Goal: Information Seeking & Learning: Learn about a topic

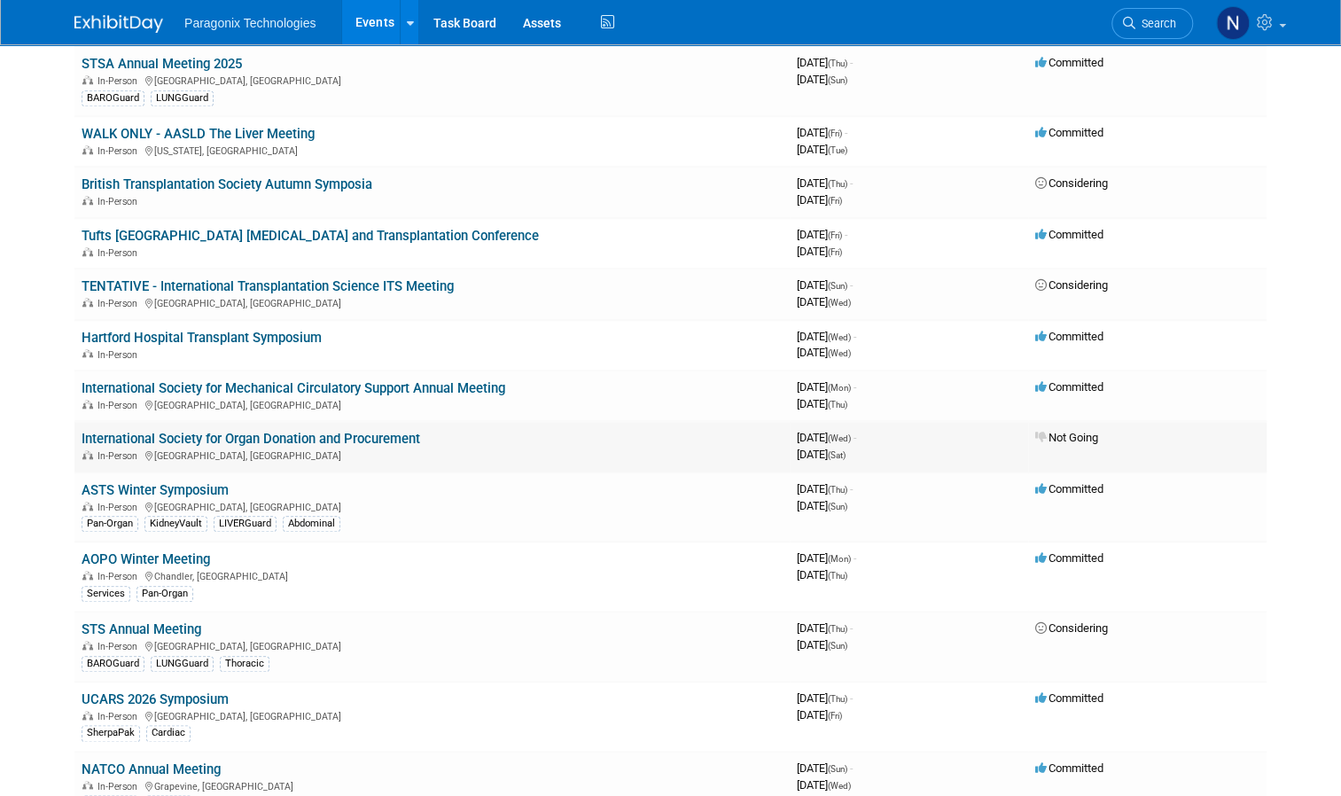
scroll to position [808, 0]
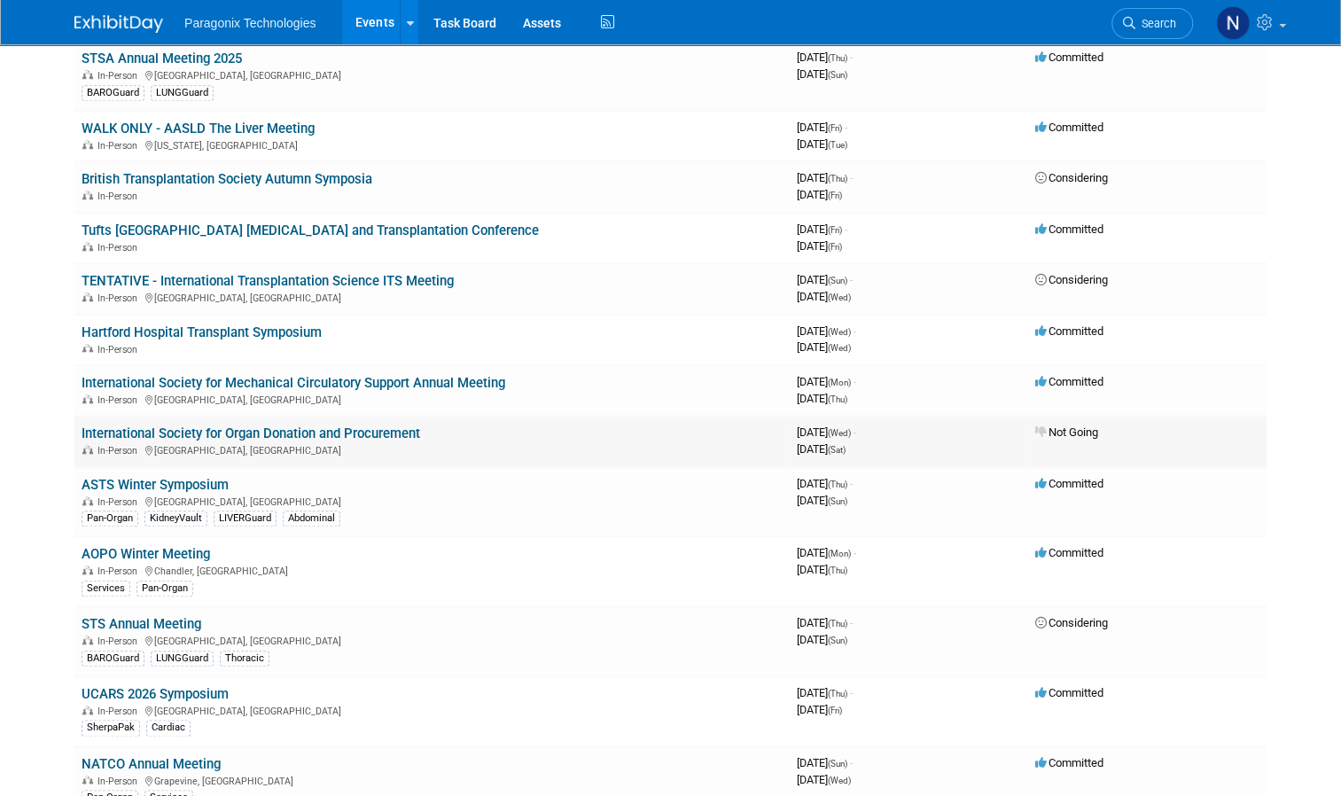
click at [272, 425] on link "International Society for Organ Donation and Procurement" at bounding box center [251, 433] width 339 height 16
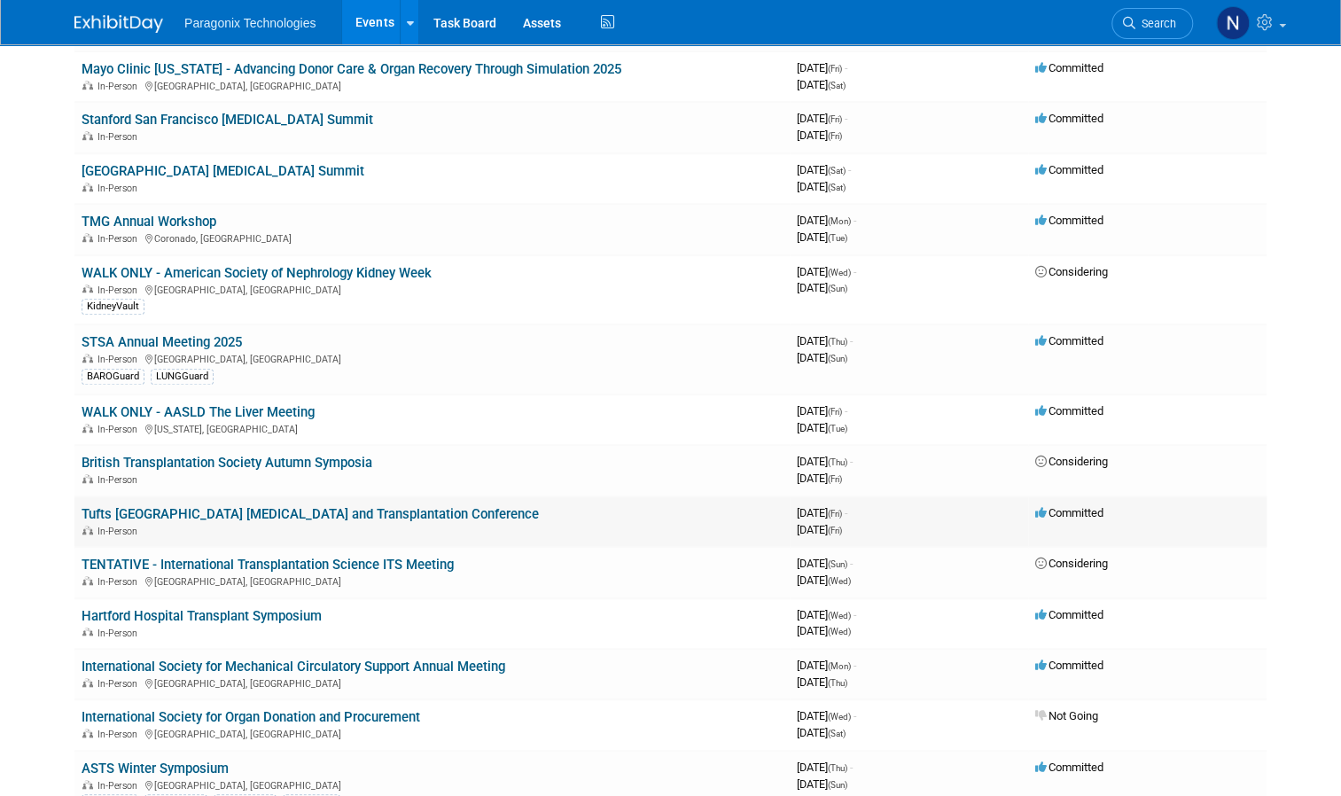
scroll to position [526, 0]
click at [261, 516] on link "Tufts New England Heart Failure and Transplantation Conference" at bounding box center [310, 512] width 457 height 16
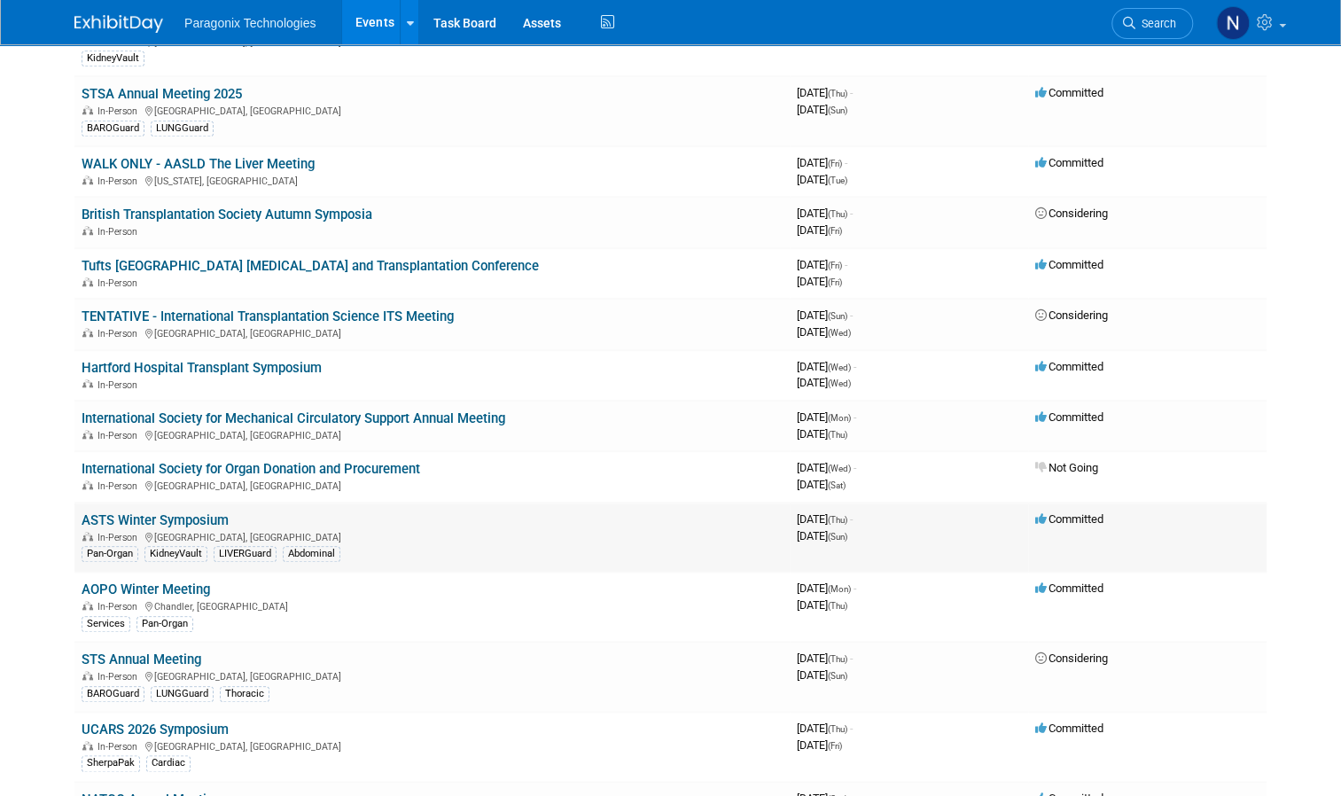
scroll to position [775, 0]
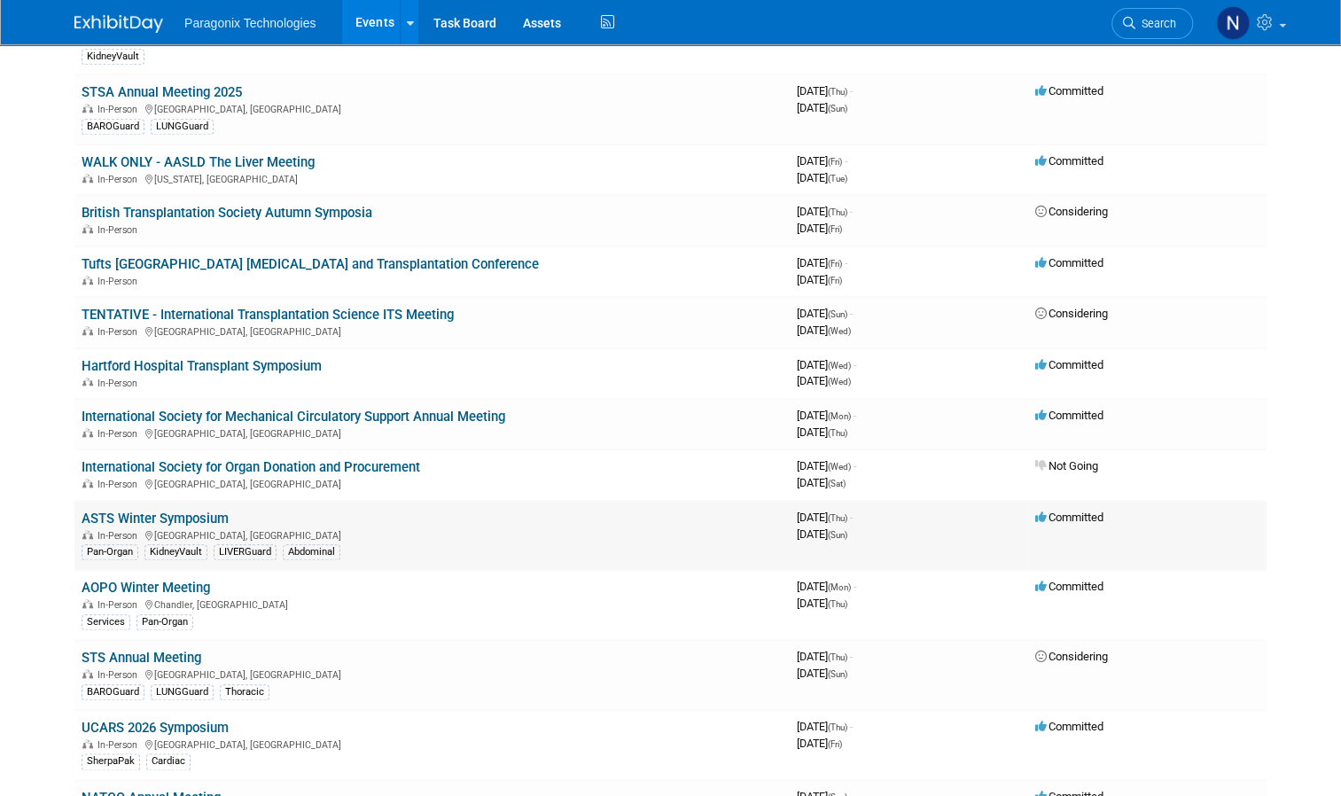
click at [186, 518] on link "ASTS Winter Symposium" at bounding box center [155, 519] width 147 height 16
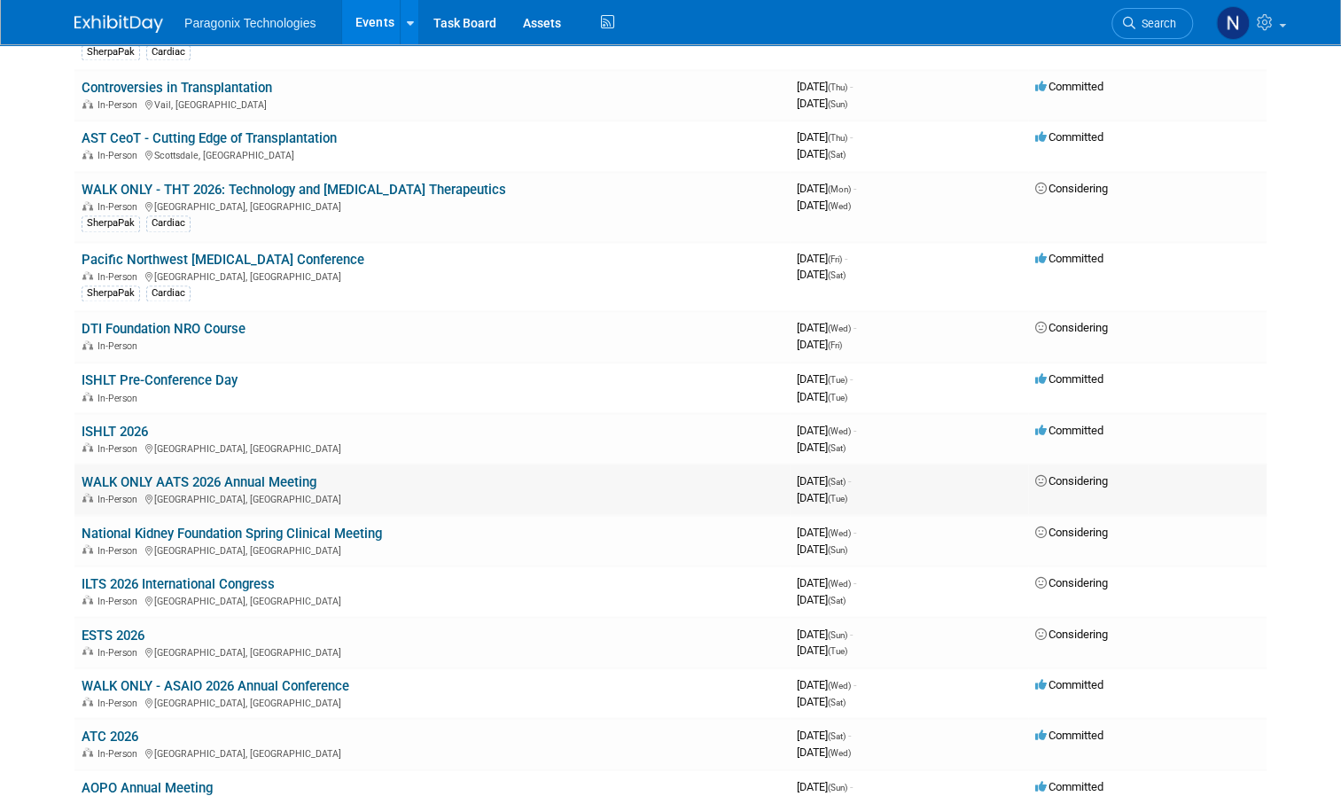
scroll to position [1623, 0]
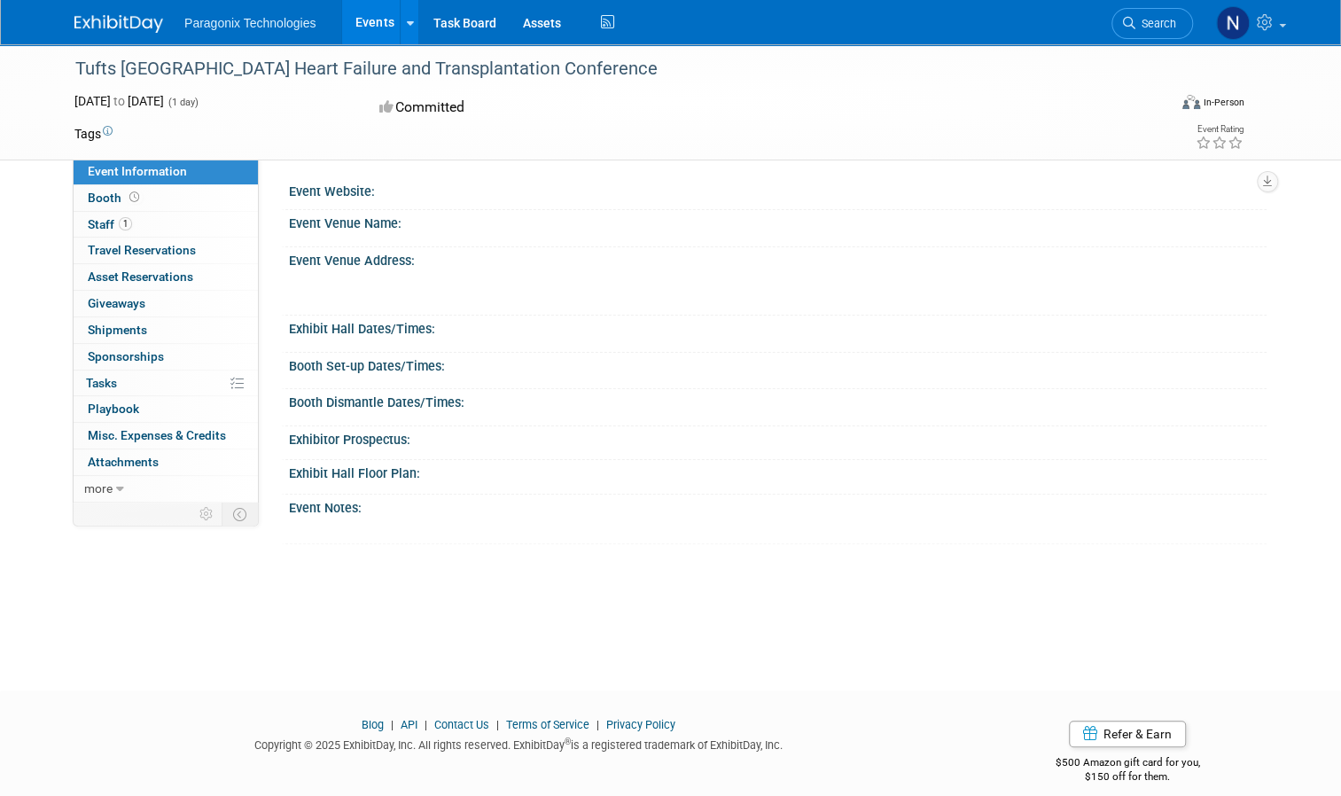
click at [261, 516] on div "Event Information Event Info Booth Booth 1 Staff 1 Staff 0 Travel Reservations …" at bounding box center [670, 294] width 1219 height 500
click at [138, 229] on link "1 Staff 1" at bounding box center [166, 225] width 184 height 26
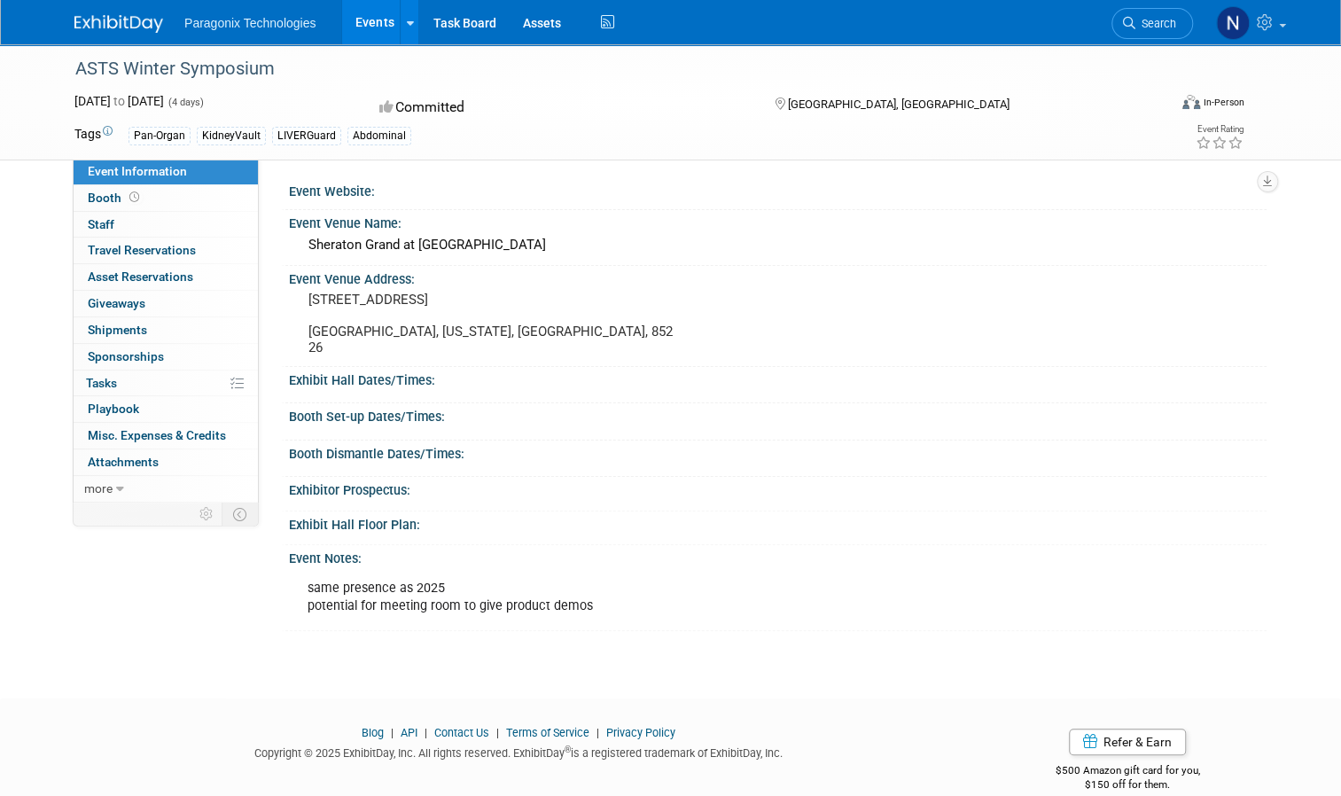
click at [191, 518] on td at bounding box center [206, 514] width 31 height 23
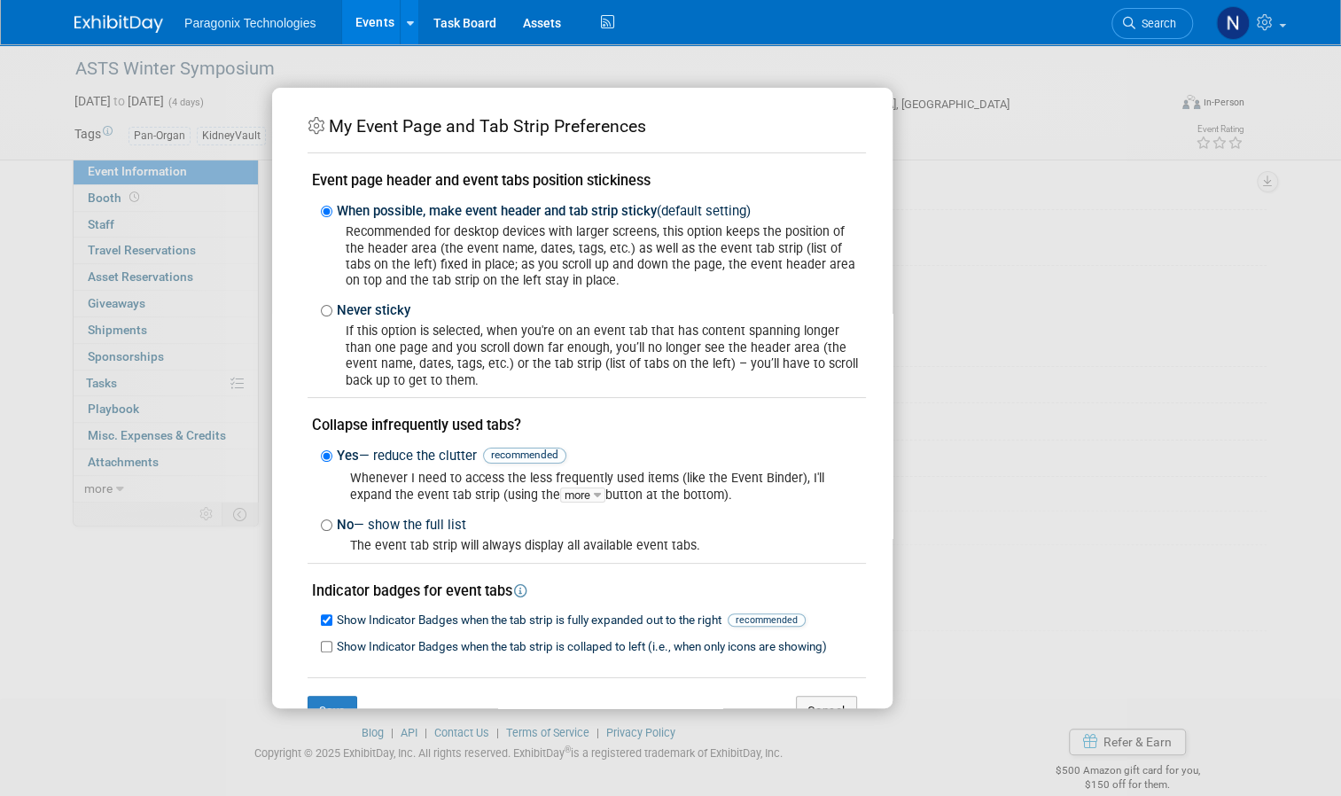
click at [1068, 310] on div "My Event Page and Tab Strip Preferences Event page header and event tabs positi…" at bounding box center [671, 398] width 798 height 620
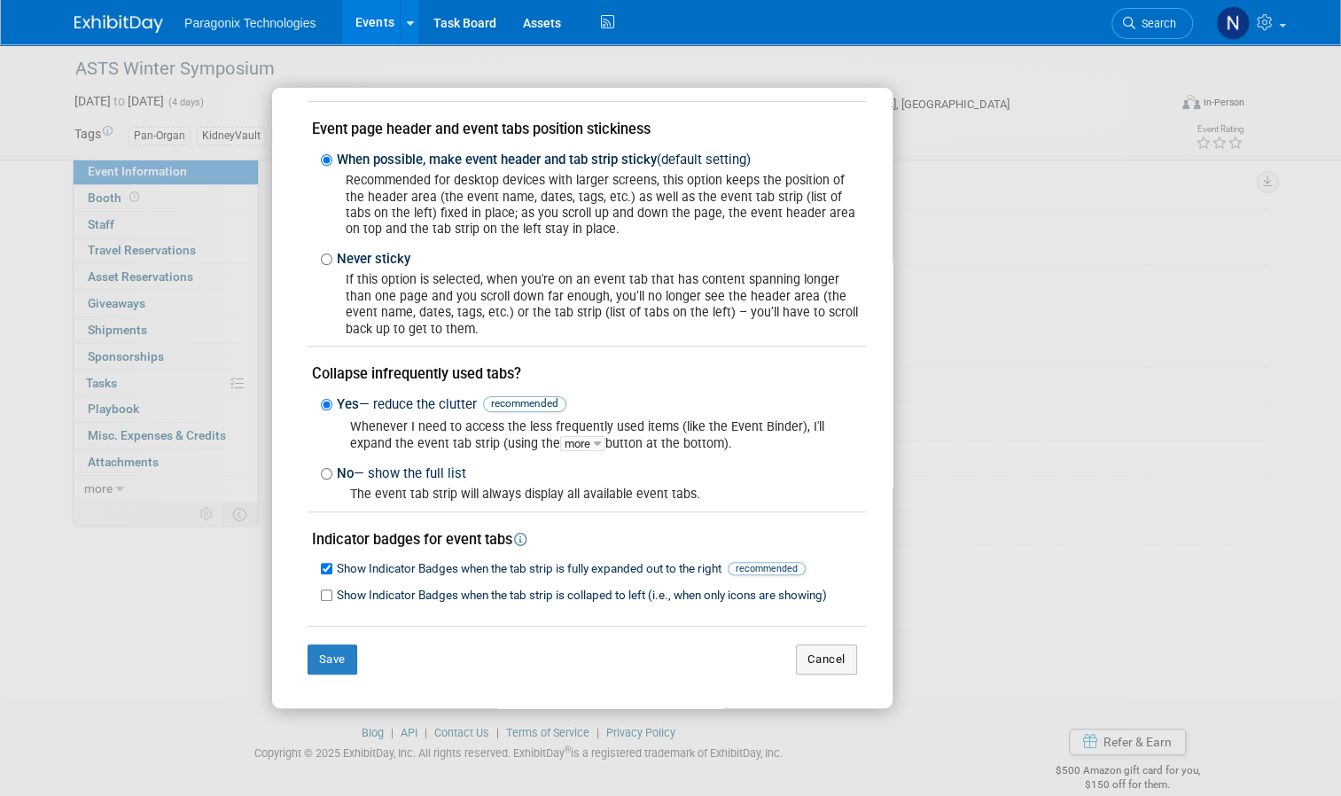
click at [824, 675] on div "My Event Page and Tab Strip Preferences Event page header and event tabs positi…" at bounding box center [582, 382] width 567 height 638
click at [812, 666] on button "Cancel" at bounding box center [826, 659] width 61 height 30
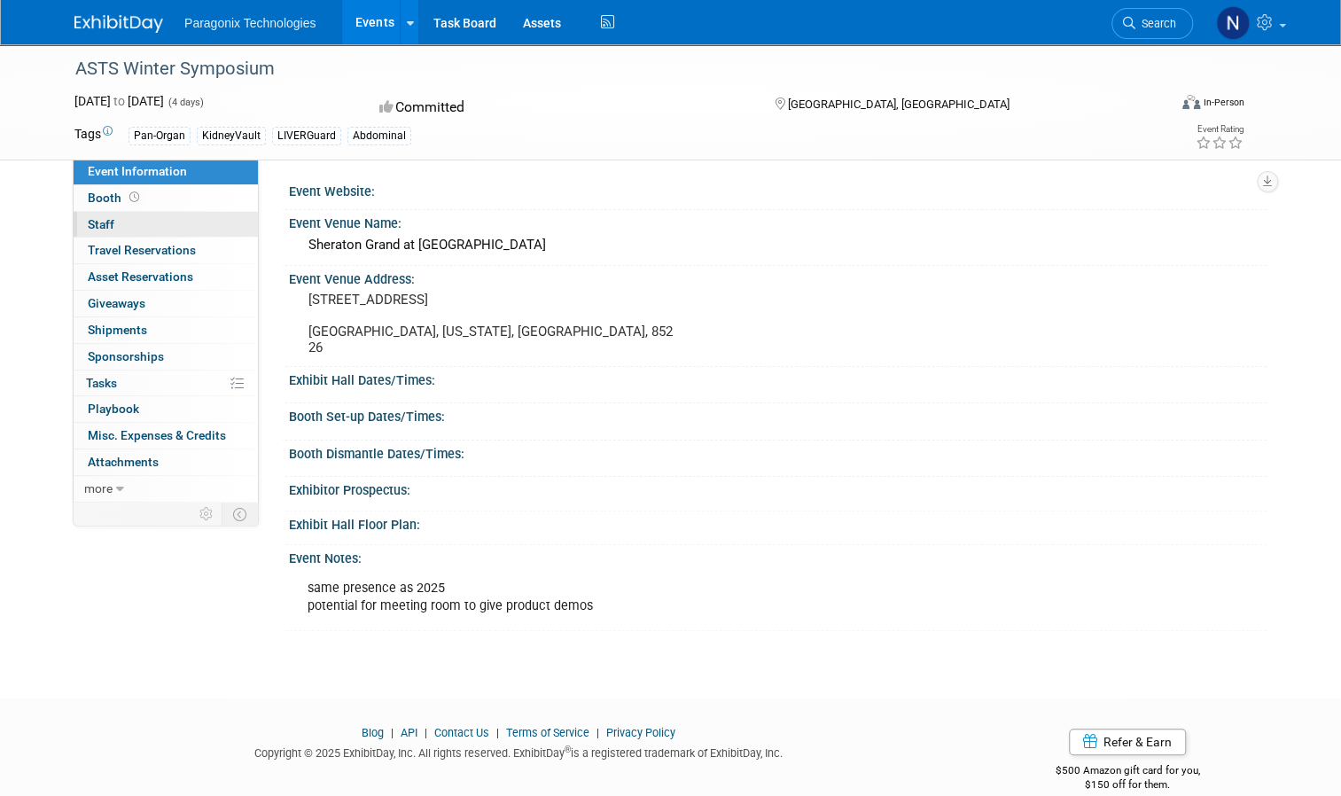
click at [198, 218] on link "0 Staff 0" at bounding box center [166, 225] width 184 height 26
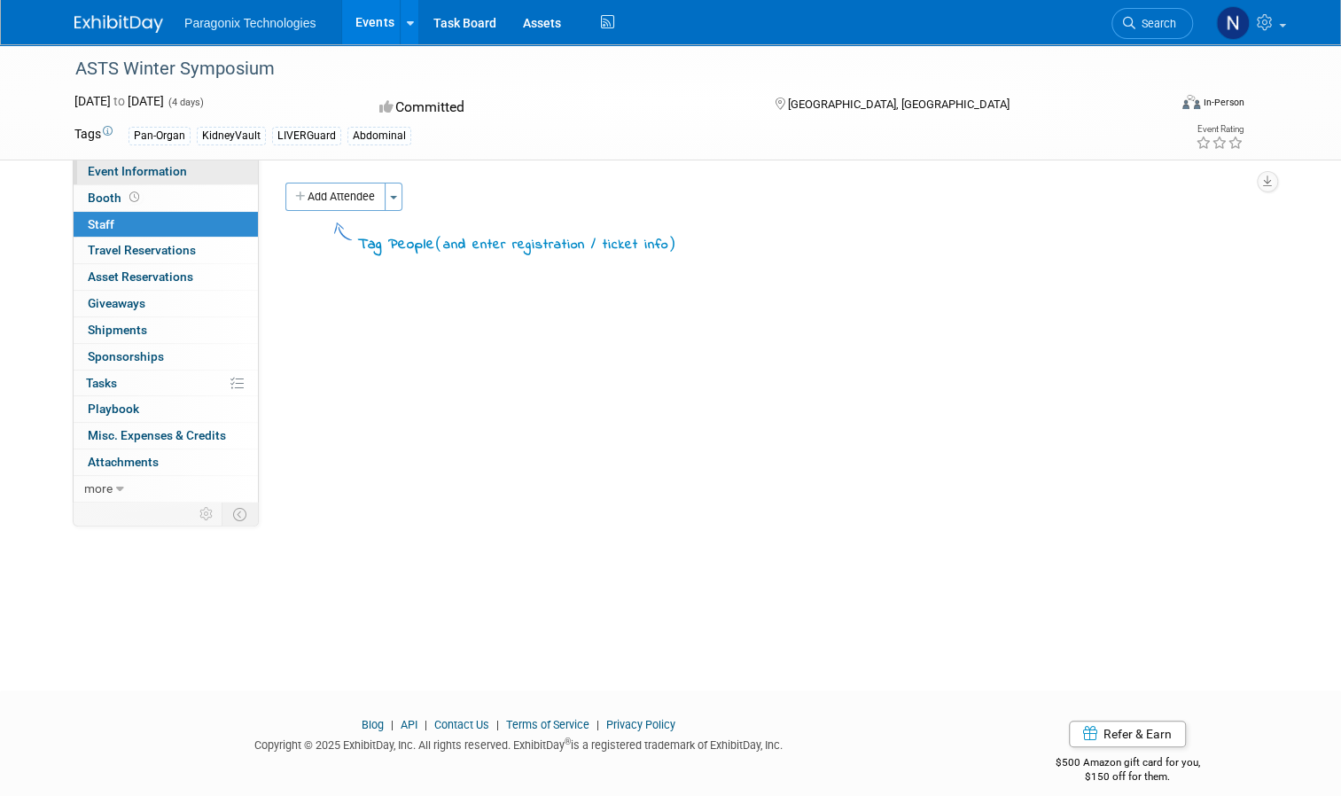
click at [207, 179] on link "Event Information" at bounding box center [166, 172] width 184 height 26
